Goal: Find specific page/section: Find specific page/section

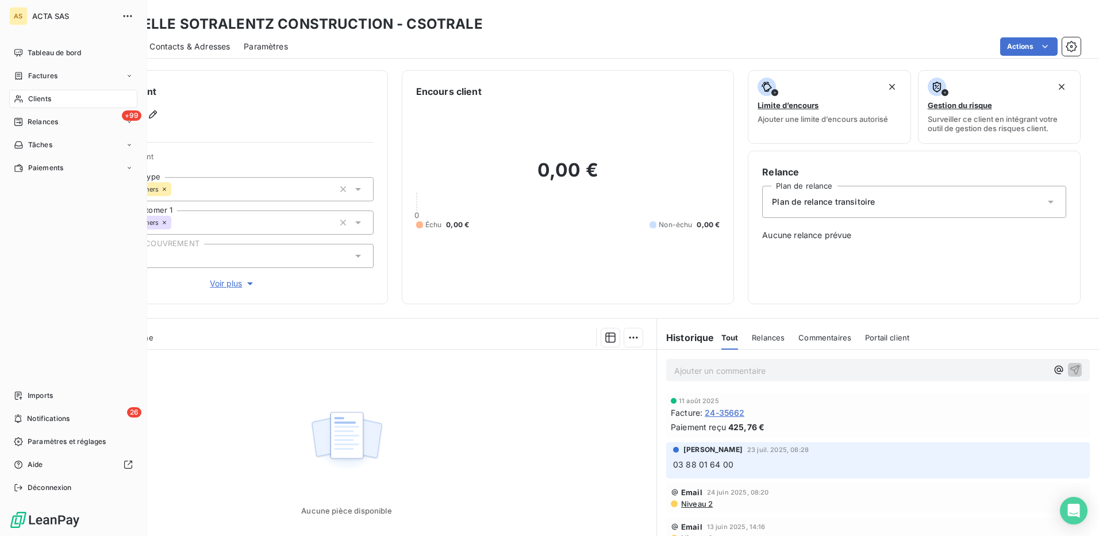
click at [47, 100] on span "Clients" at bounding box center [39, 99] width 23 height 10
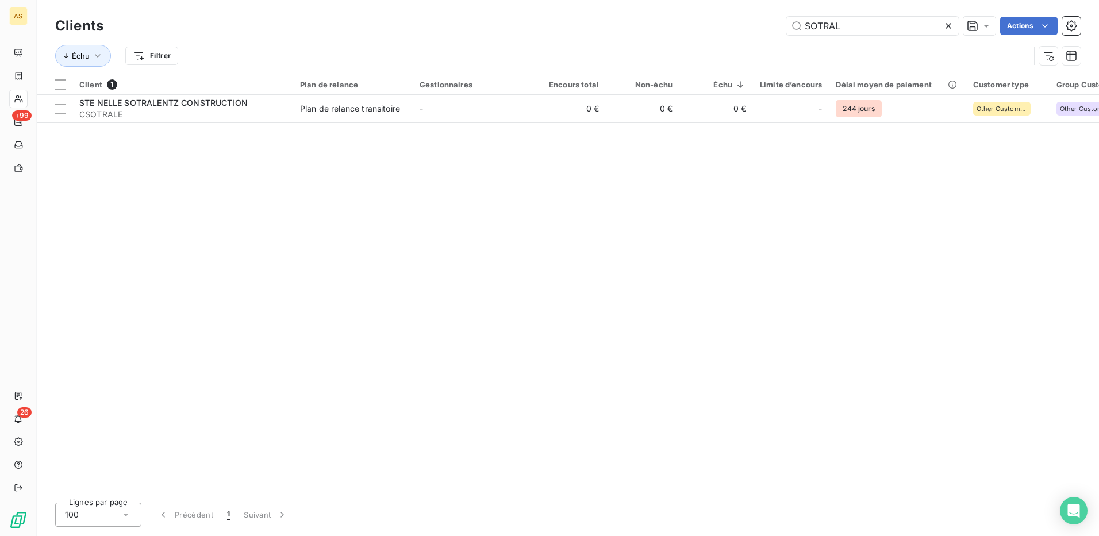
drag, startPoint x: 848, startPoint y: 26, endPoint x: 754, endPoint y: 20, distance: 94.5
click at [757, 21] on div "SOTRAL Actions" at bounding box center [598, 26] width 963 height 18
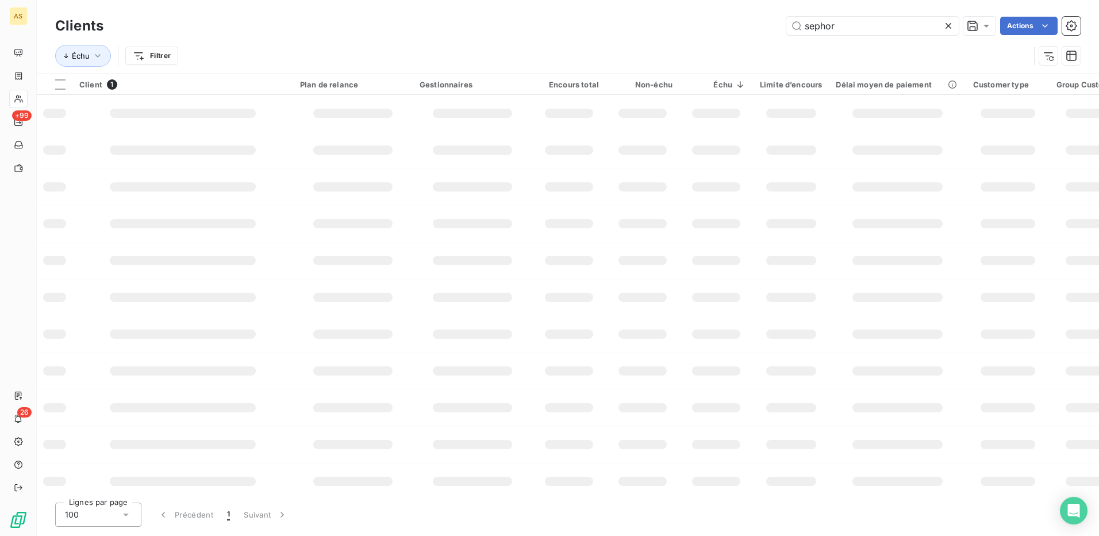
type input "sephor"
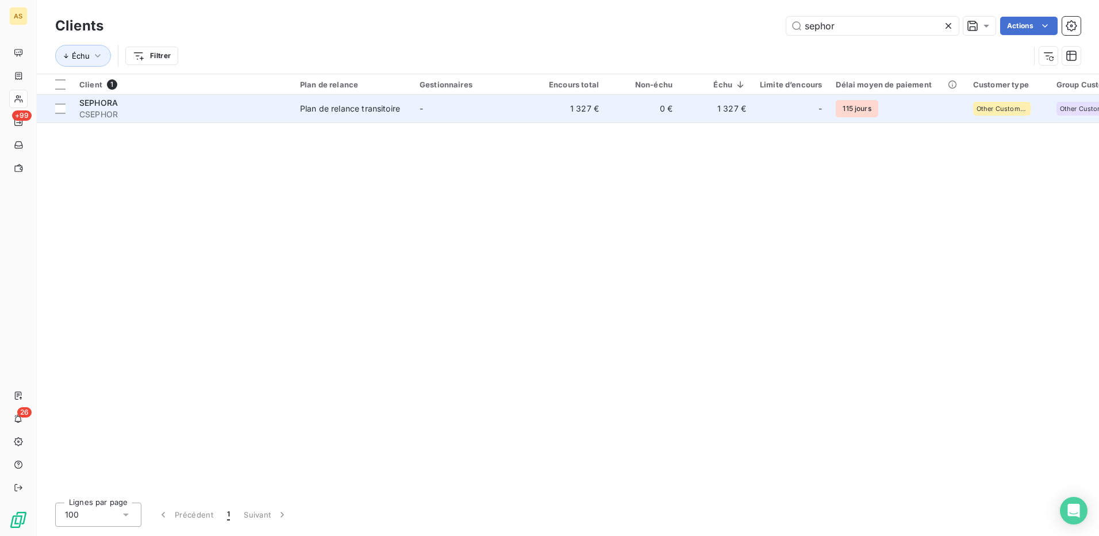
click at [347, 107] on div "Plan de relance transitoire" at bounding box center [350, 108] width 100 height 11
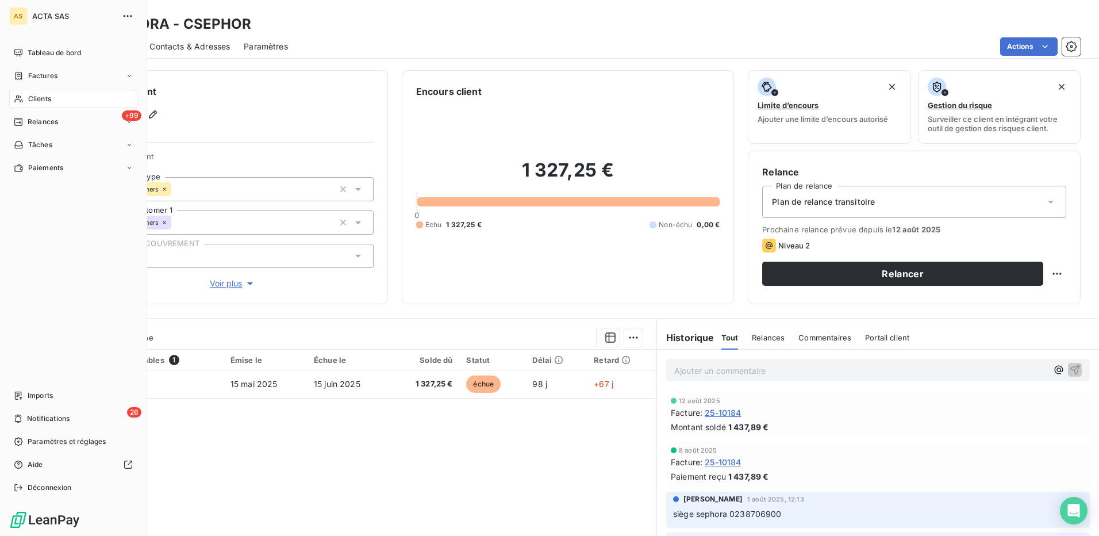
click at [29, 99] on span "Clients" at bounding box center [39, 99] width 23 height 10
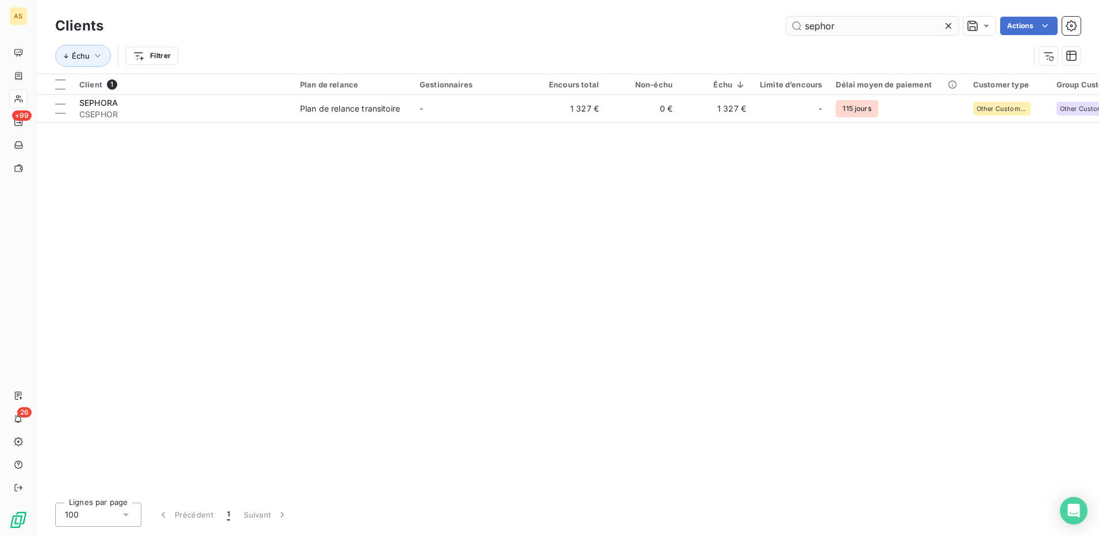
click at [954, 24] on div at bounding box center [951, 26] width 16 height 18
